Goal: Find specific page/section: Find specific page/section

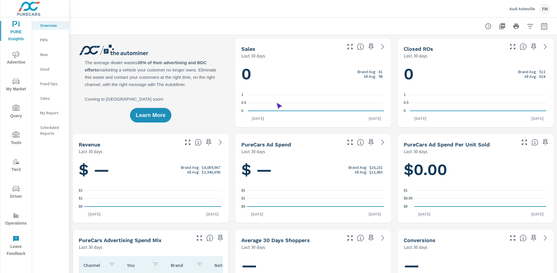
scroll to position [0, 0]
click at [16, 193] on span "Driver" at bounding box center [16, 192] width 28 height 15
